Goal: Check status: Check status

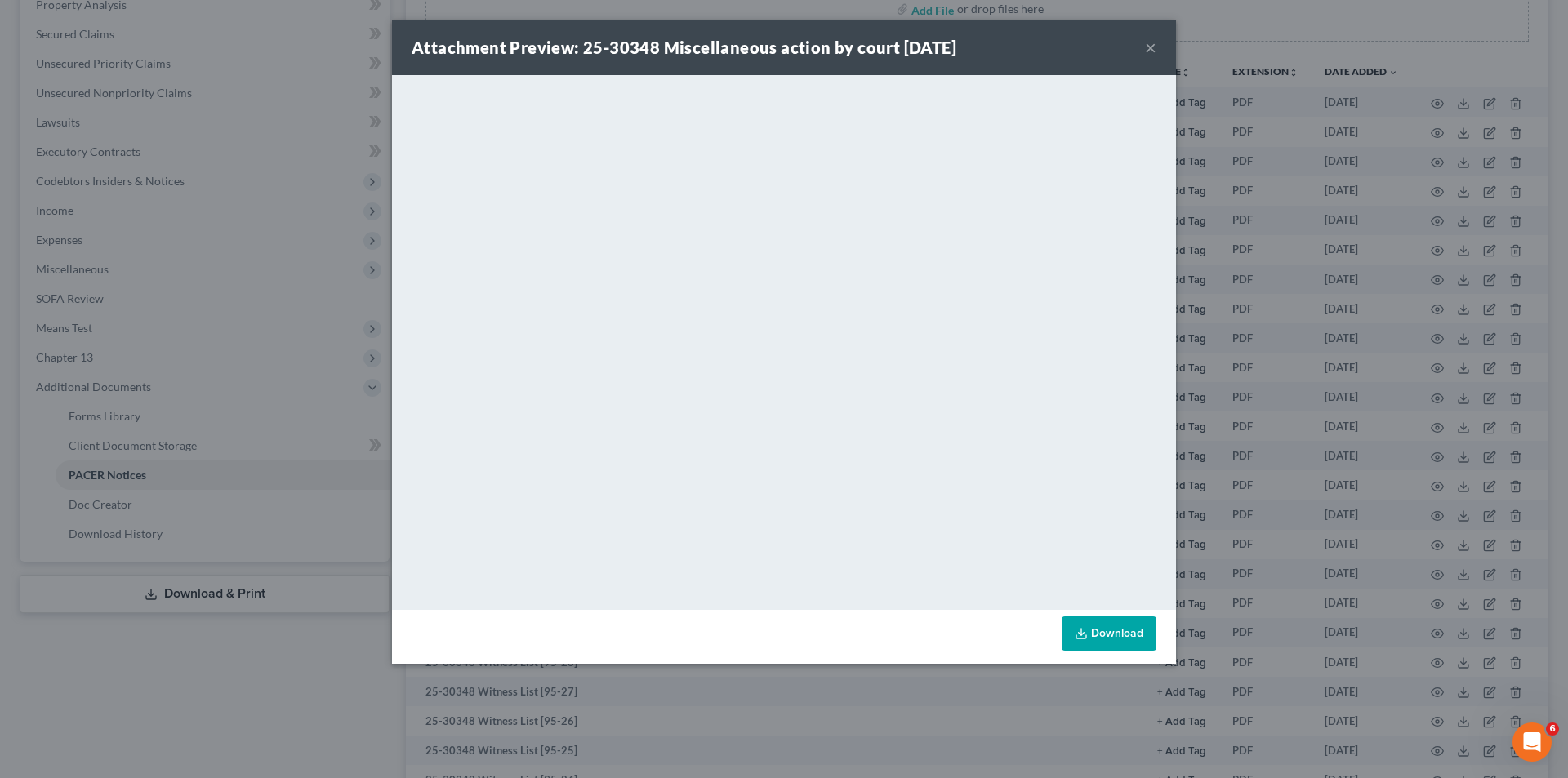
click at [1148, 51] on button "×" at bounding box center [1150, 47] width 12 height 19
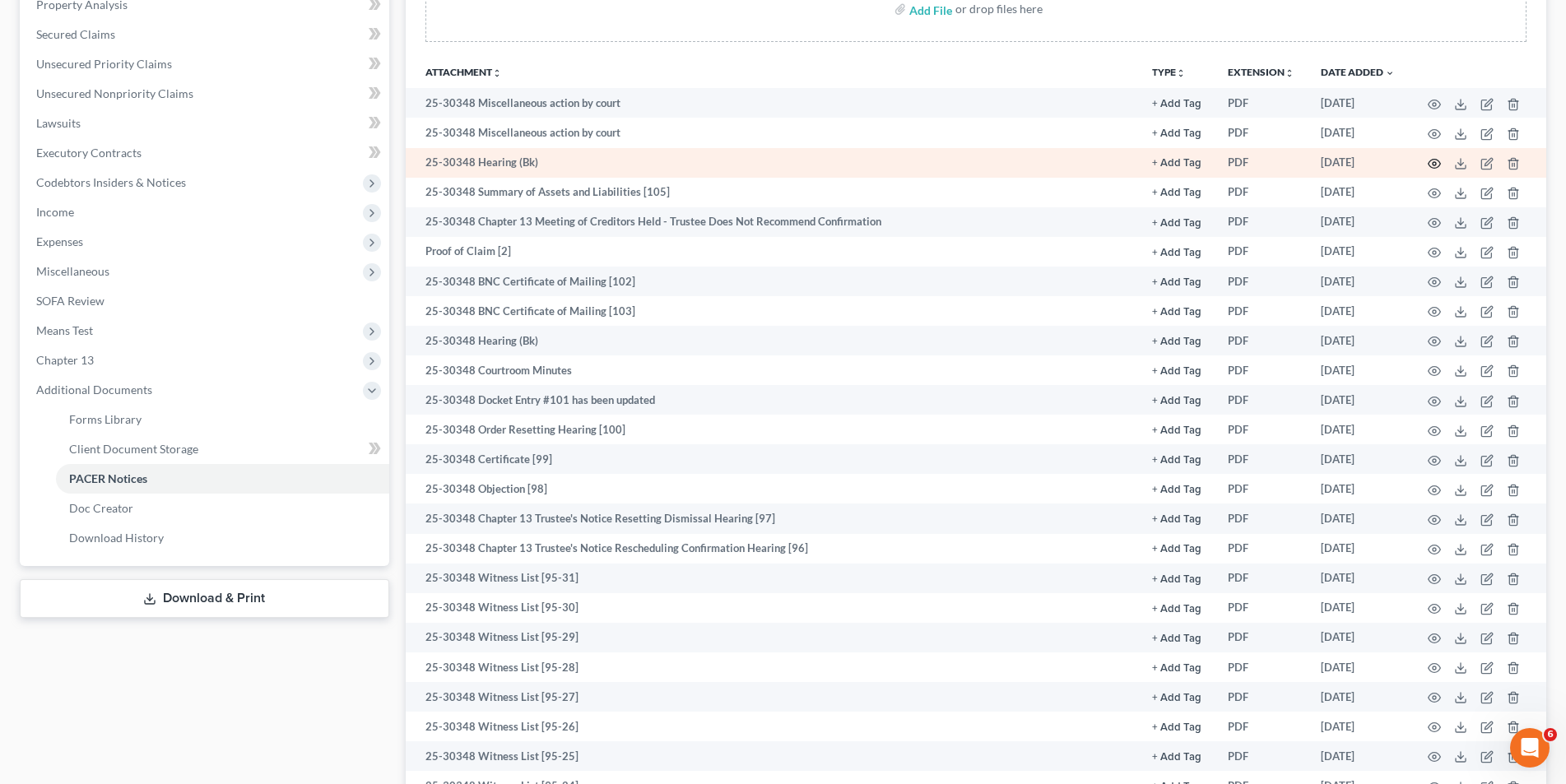
click at [1430, 160] on icon "button" at bounding box center [1435, 164] width 14 height 14
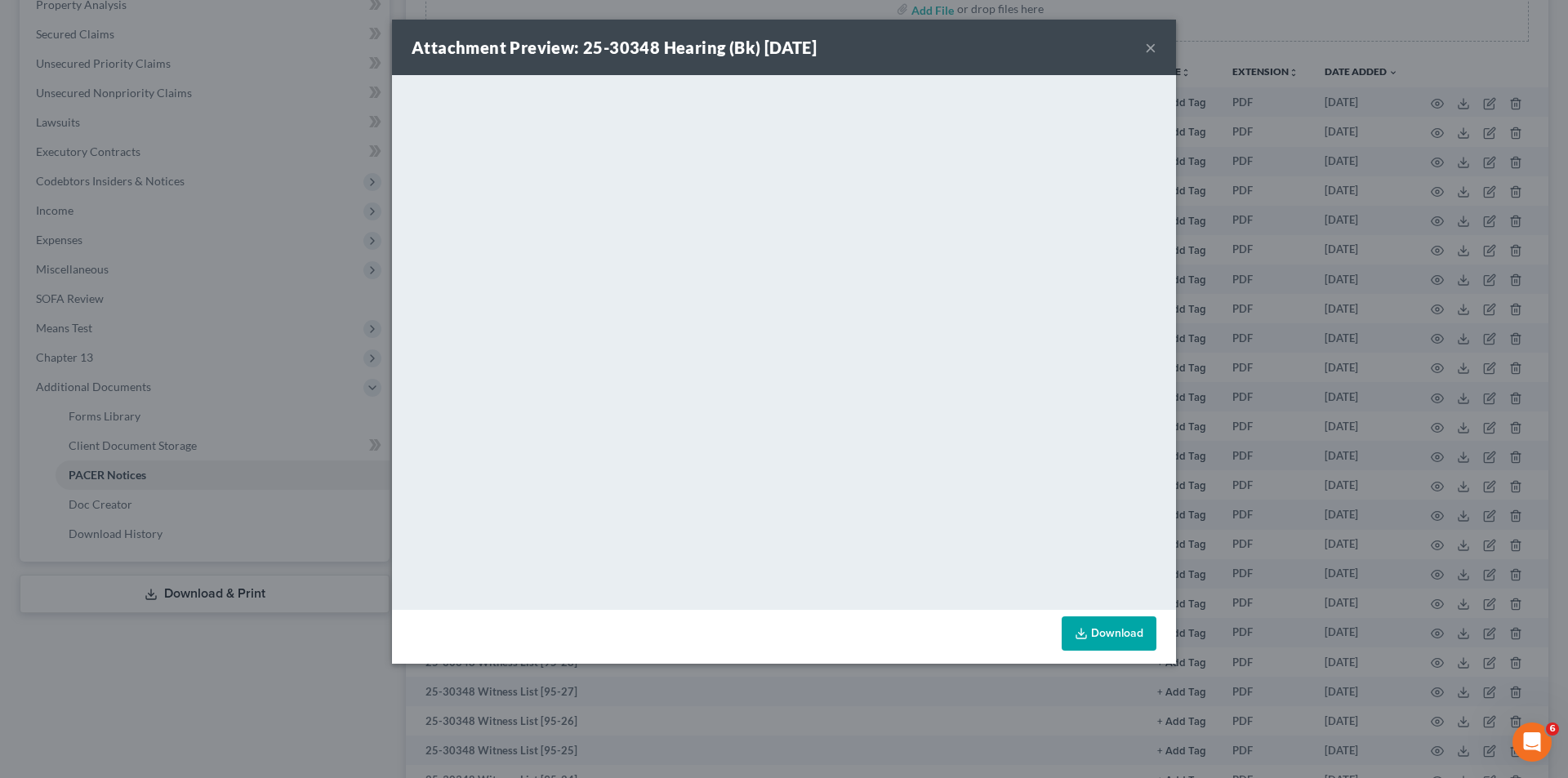
click at [1154, 51] on button "×" at bounding box center [1150, 47] width 12 height 19
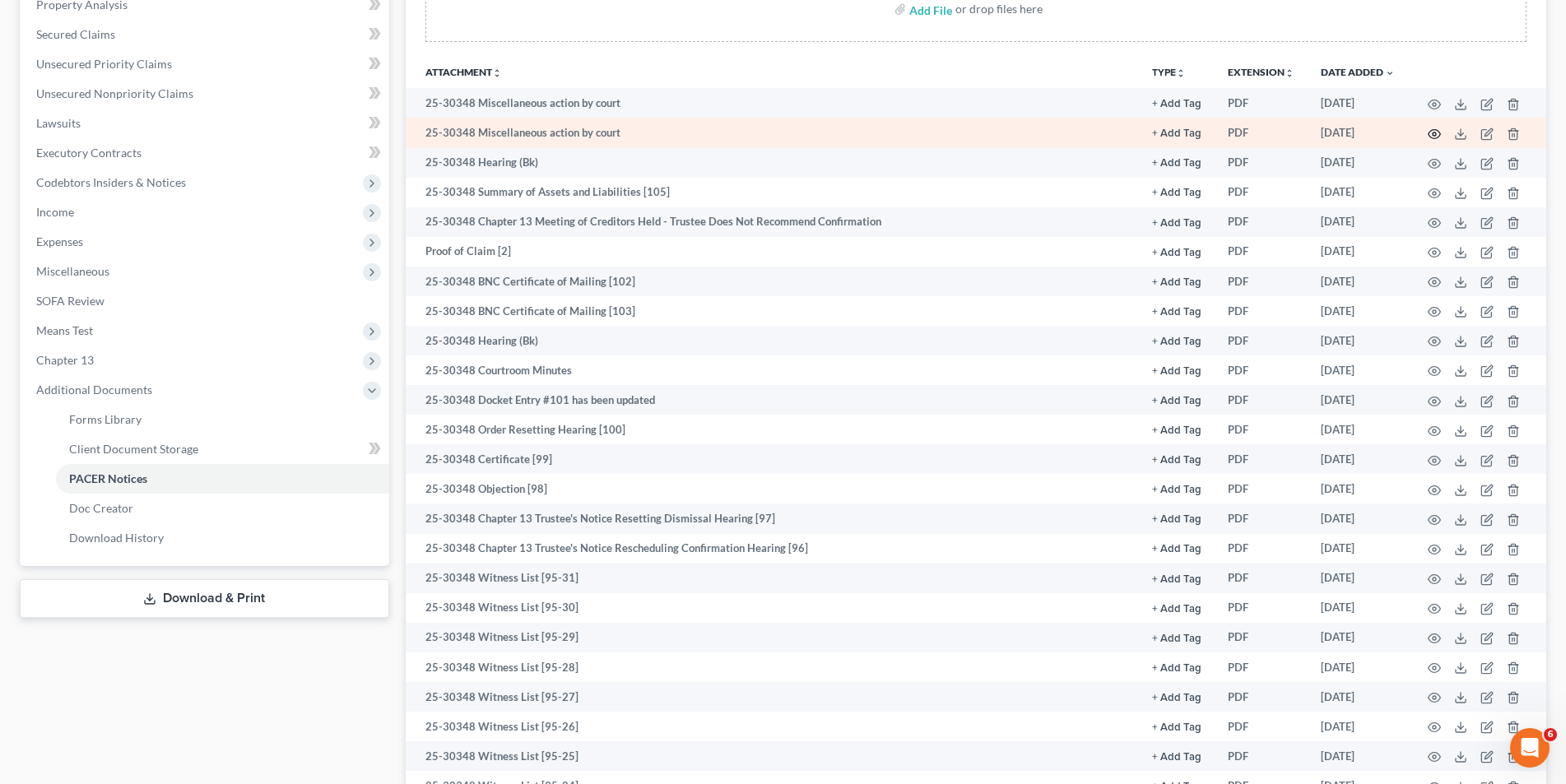
click at [1438, 129] on icon "button" at bounding box center [1435, 134] width 14 height 14
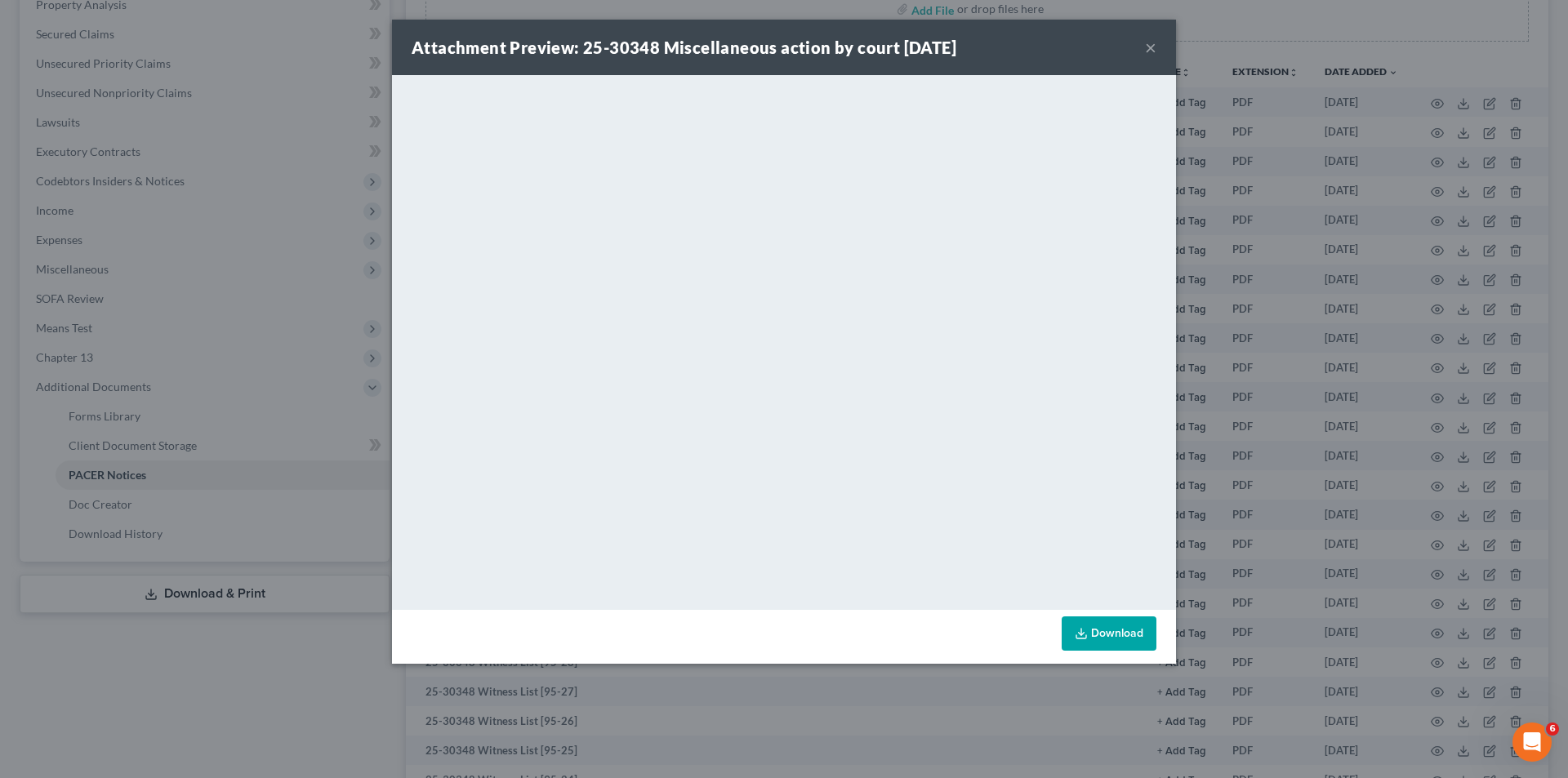
click at [1148, 42] on button "×" at bounding box center [1150, 47] width 12 height 19
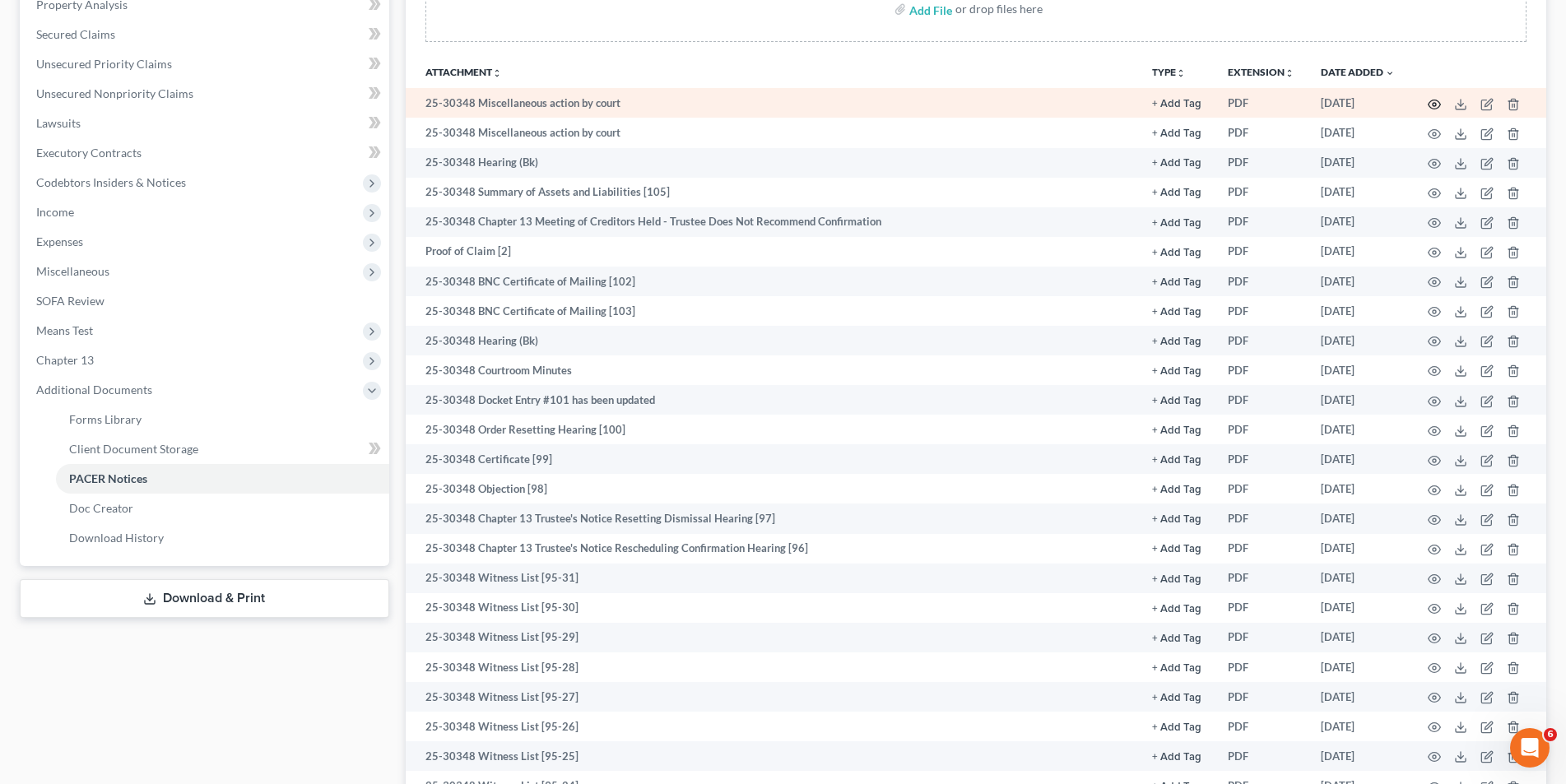
click at [1434, 108] on icon "button" at bounding box center [1435, 105] width 14 height 14
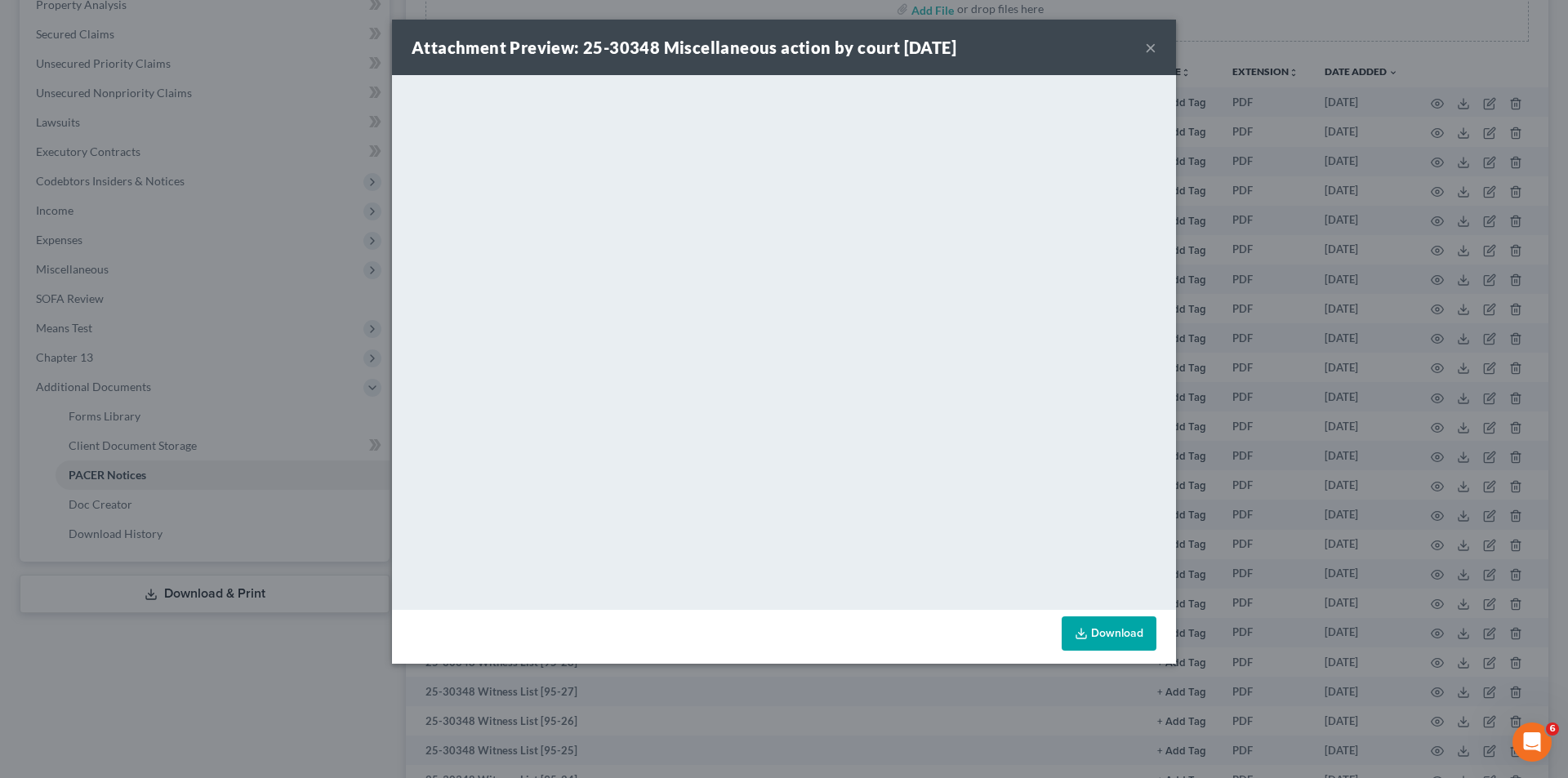
click at [1153, 45] on button "×" at bounding box center [1150, 47] width 12 height 19
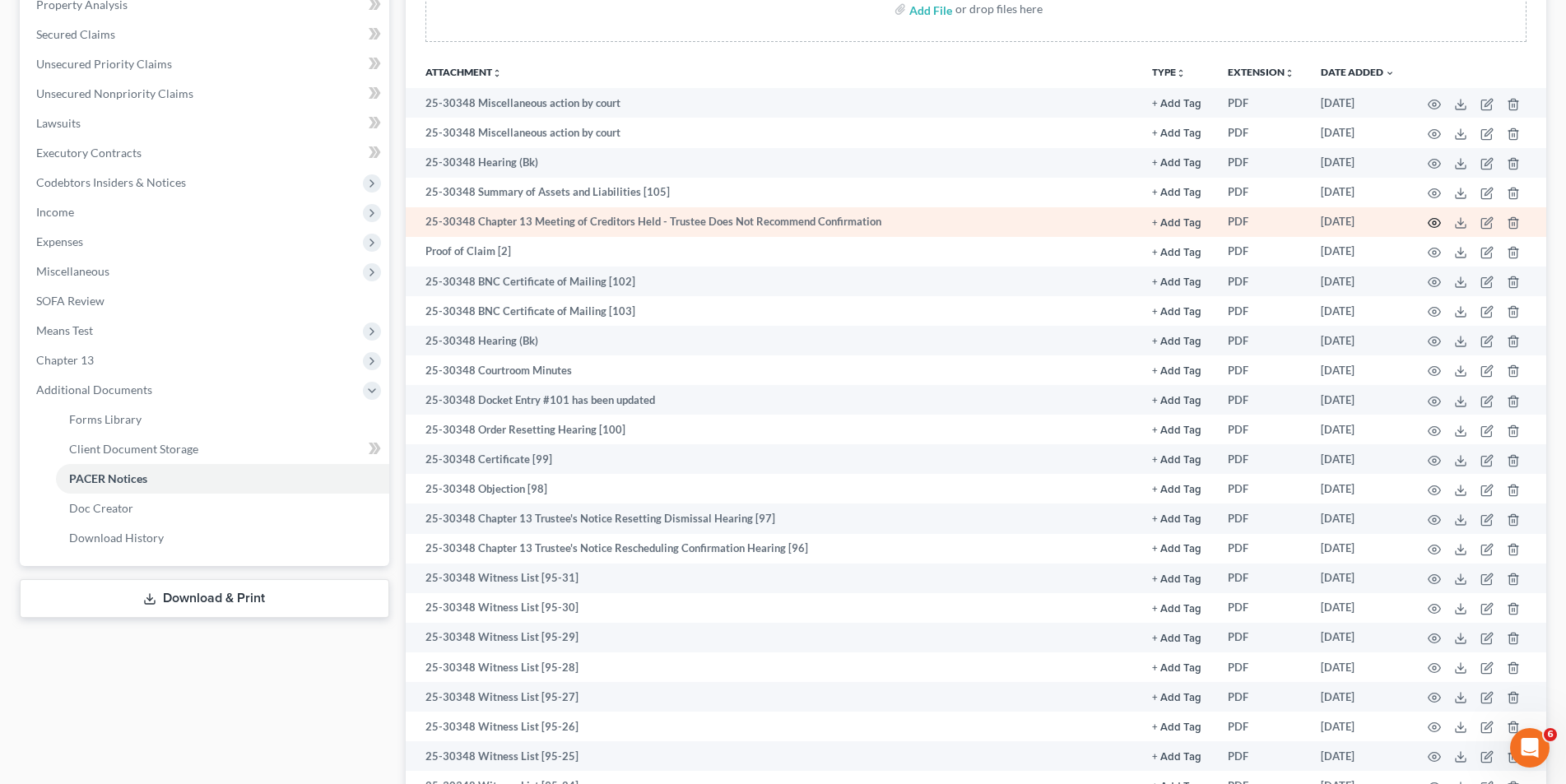
click at [1431, 217] on icon "button" at bounding box center [1435, 223] width 14 height 14
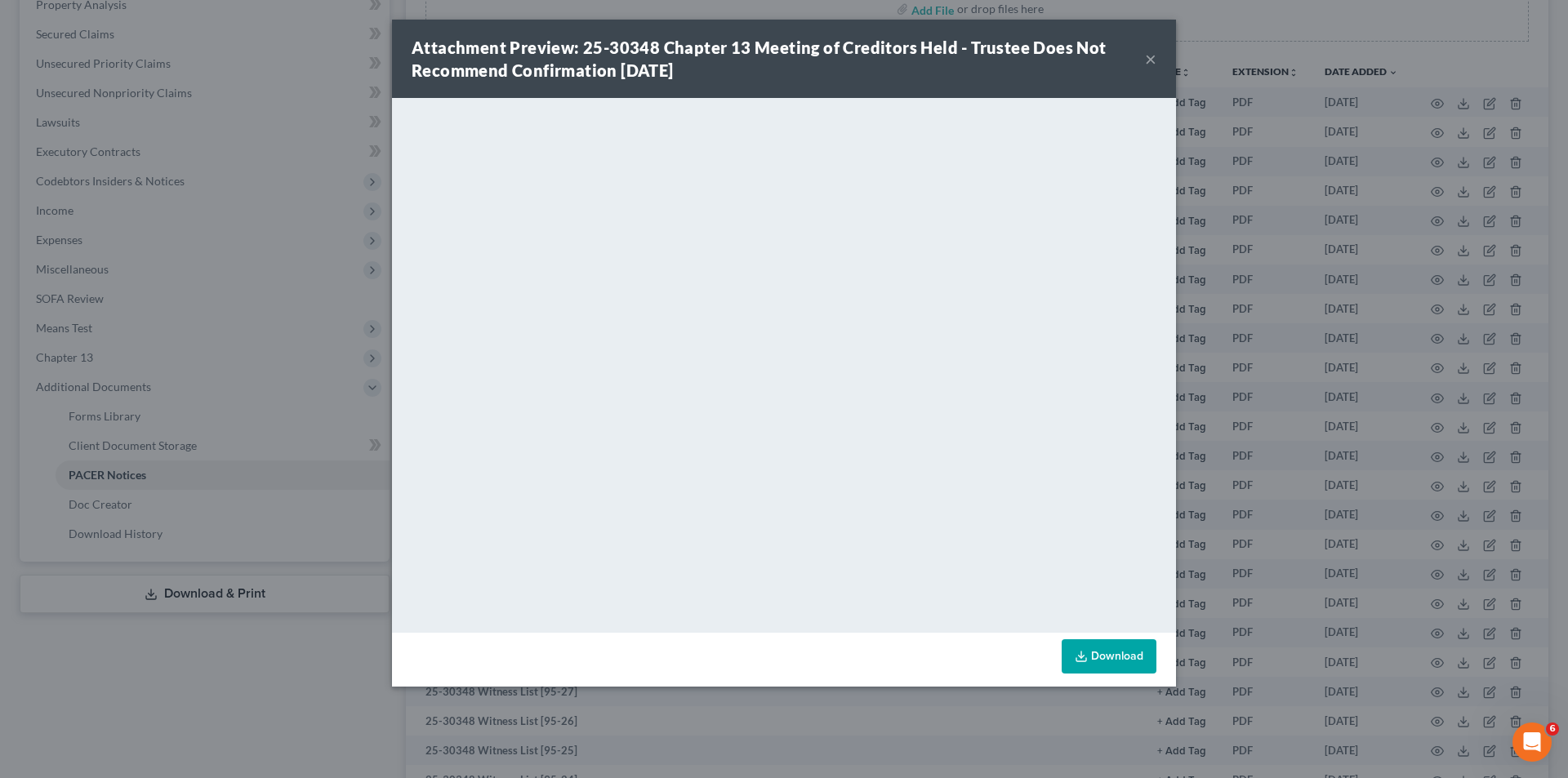
click at [1149, 62] on button "×" at bounding box center [1150, 59] width 12 height 19
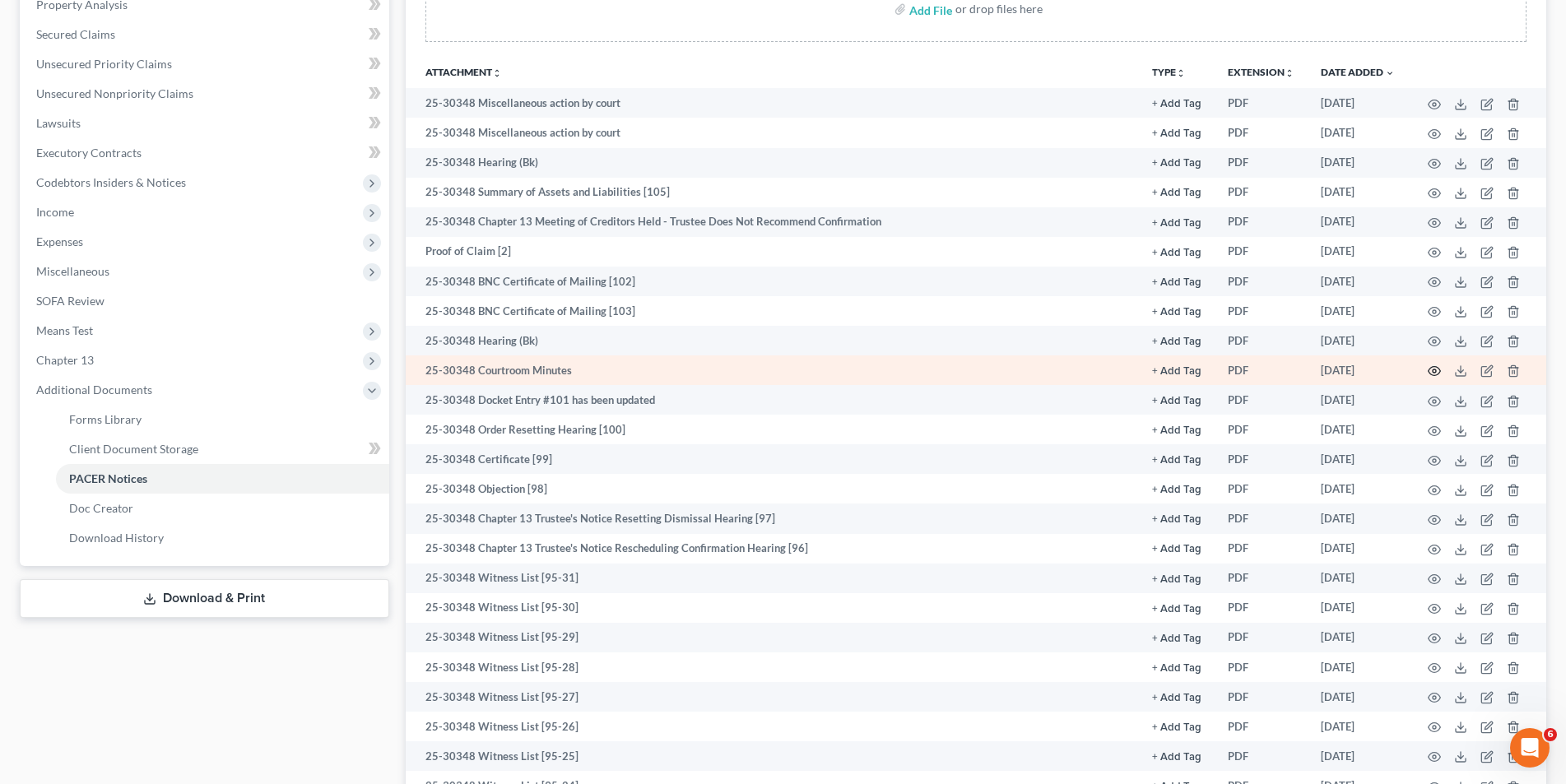
click at [1431, 368] on icon "button" at bounding box center [1435, 371] width 13 height 9
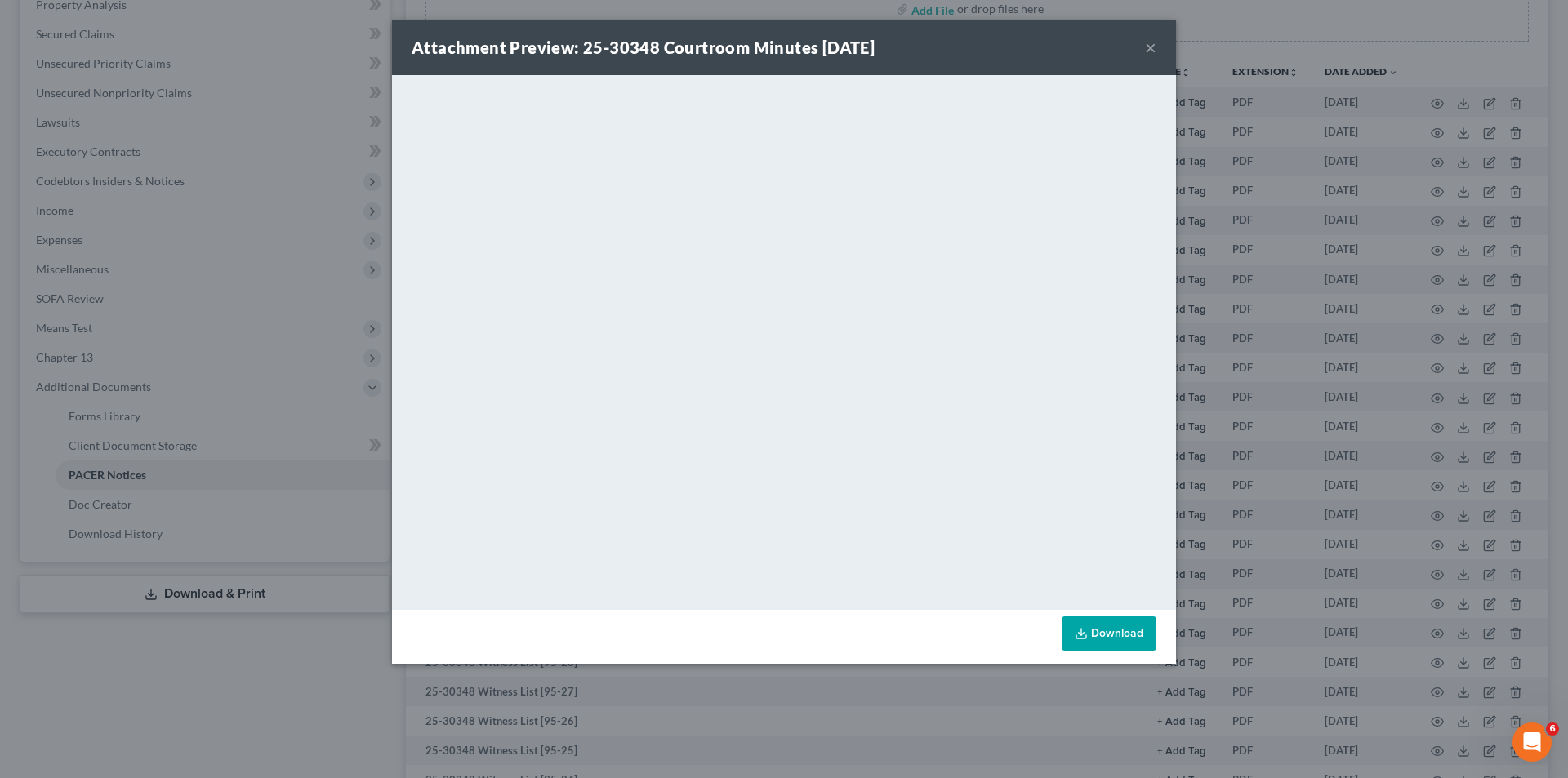
click at [1148, 43] on button "×" at bounding box center [1150, 47] width 12 height 19
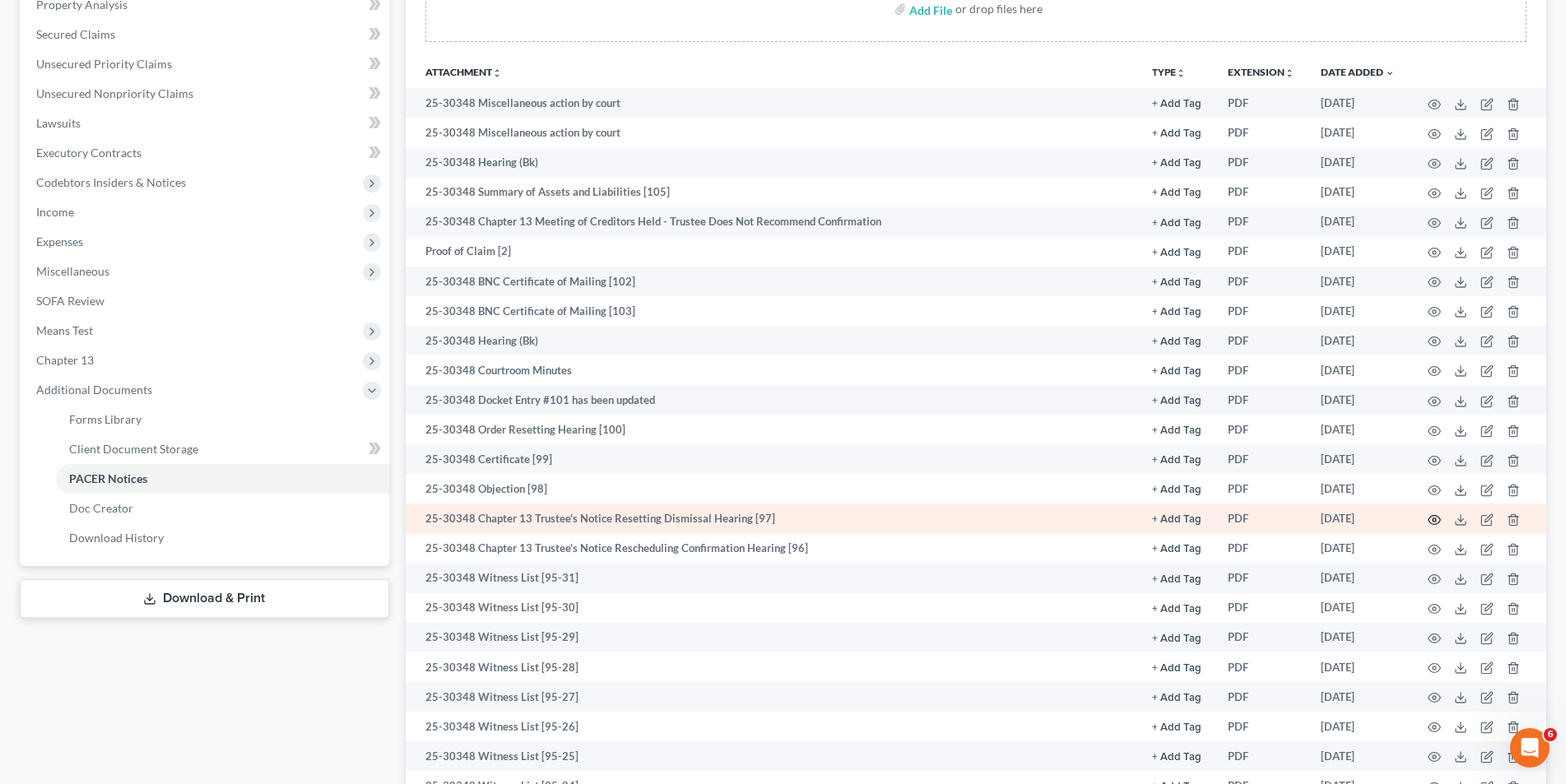
click at [1436, 522] on circle "button" at bounding box center [1434, 519] width 3 height 3
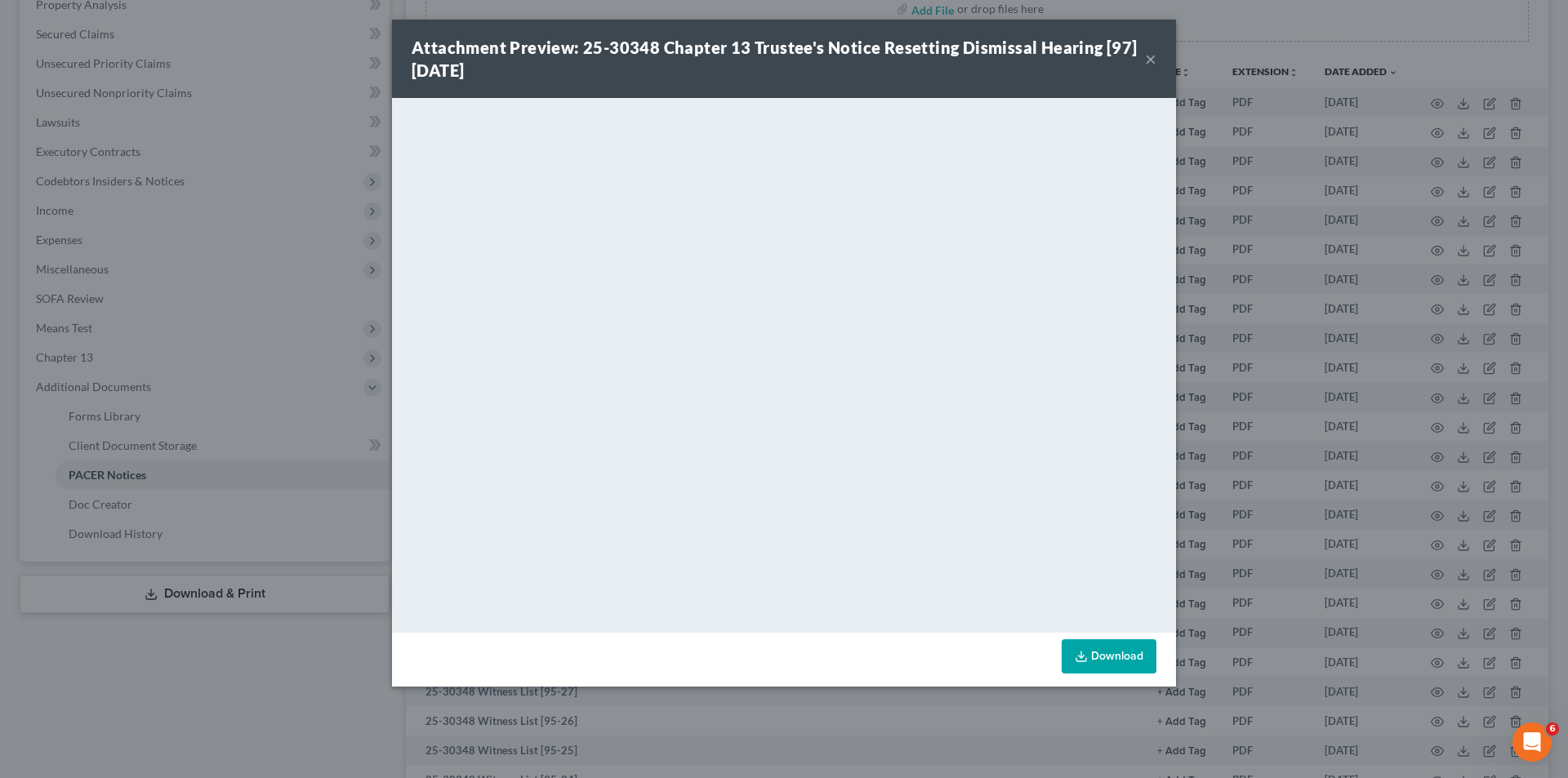
click at [1156, 62] on div "Attachment Preview: 25-30348 Chapter 13 Trustee's Notice Resetting Dismissal He…" at bounding box center [783, 58] width 784 height 78
drag, startPoint x: 1147, startPoint y: 53, endPoint x: 1085, endPoint y: 99, distance: 77.2
click at [1148, 54] on button "×" at bounding box center [1150, 59] width 12 height 19
